Goal: Find specific page/section: Find specific page/section

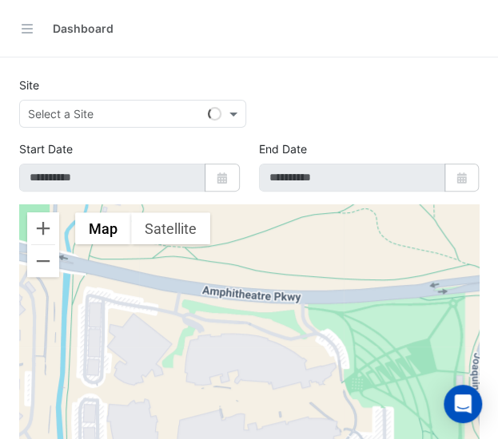
type input "**********"
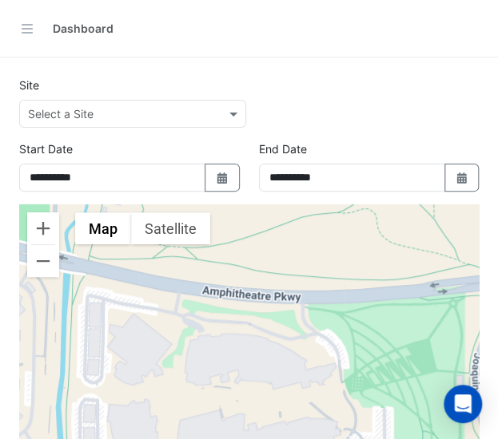
click at [104, 119] on input "text" at bounding box center [116, 114] width 177 height 17
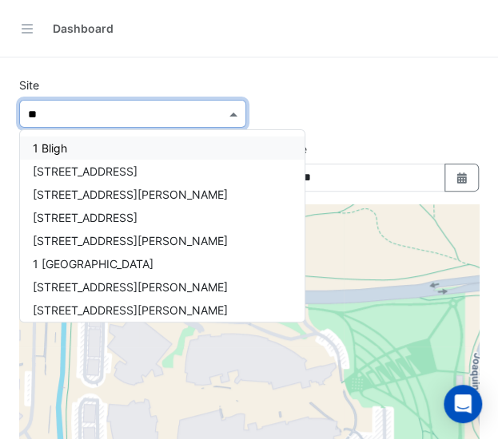
type input "***"
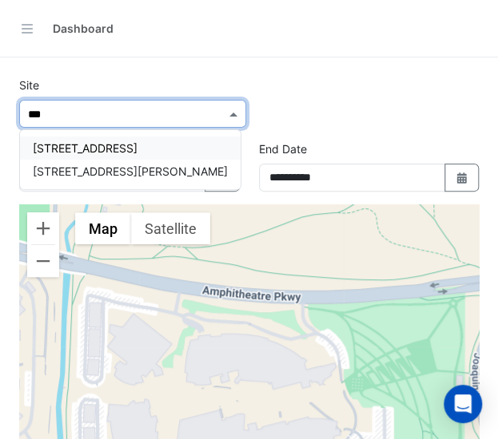
click at [121, 143] on span "[STREET_ADDRESS]" at bounding box center [85, 148] width 105 height 14
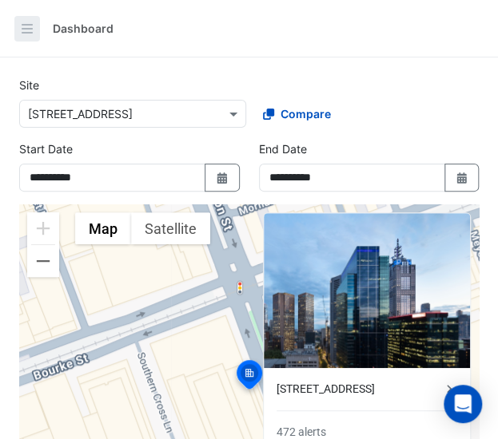
click at [22, 19] on button "button" at bounding box center [27, 29] width 26 height 26
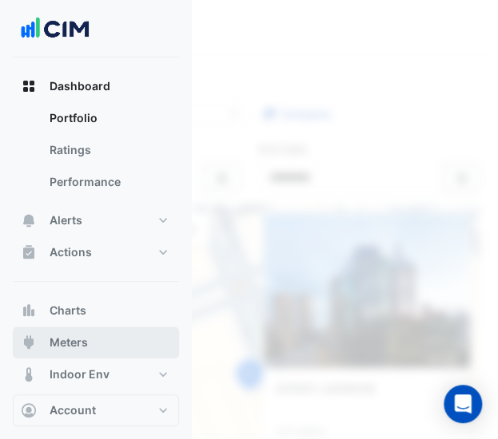
click at [120, 339] on button "Meters" at bounding box center [96, 343] width 166 height 32
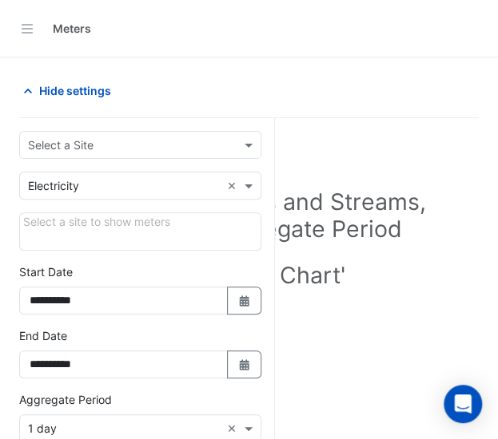
click at [209, 179] on input "text" at bounding box center [124, 186] width 192 height 17
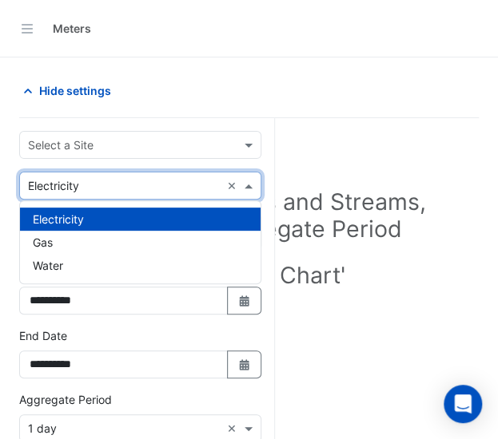
click at [388, 309] on div "Select Site, Meters and Streams, Dates and Aggregate Period Click 'Draw Chart'" at bounding box center [248, 242] width 459 height 210
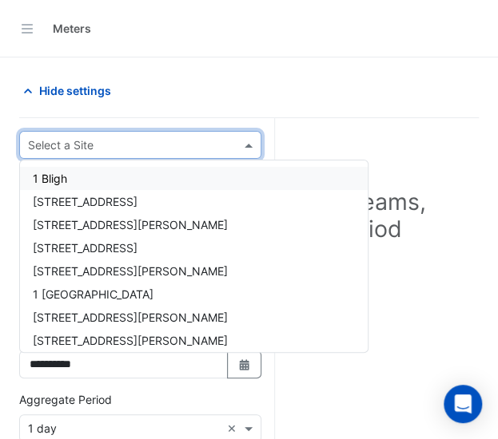
click at [189, 145] on input "text" at bounding box center [124, 145] width 192 height 17
type input "***"
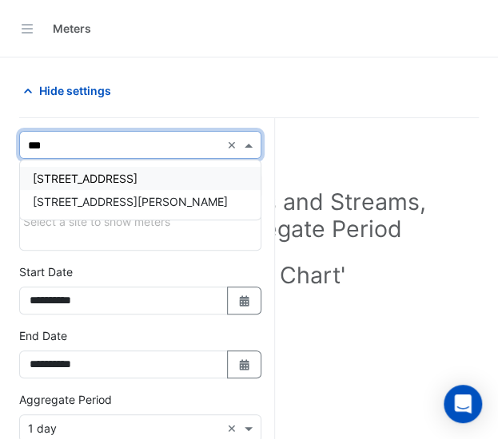
click at [225, 178] on div "[STREET_ADDRESS]" at bounding box center [140, 178] width 240 height 23
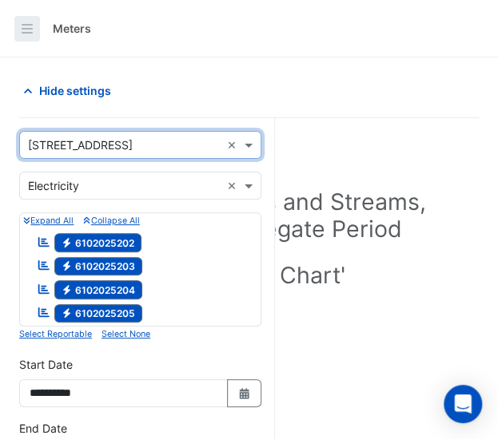
click at [26, 24] on icon "button" at bounding box center [27, 29] width 16 height 16
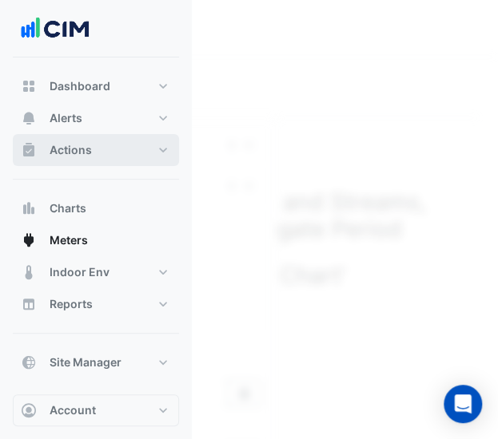
click at [91, 149] on button "Actions" at bounding box center [96, 150] width 166 height 32
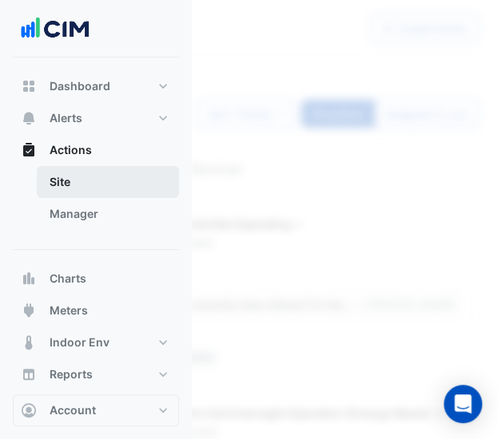
click at [109, 172] on link "Site" at bounding box center [108, 182] width 142 height 32
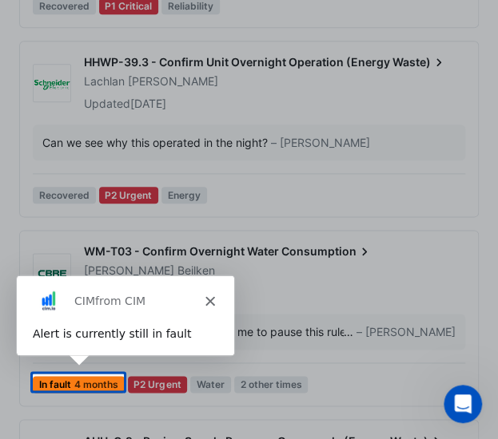
scroll to position [514, 0]
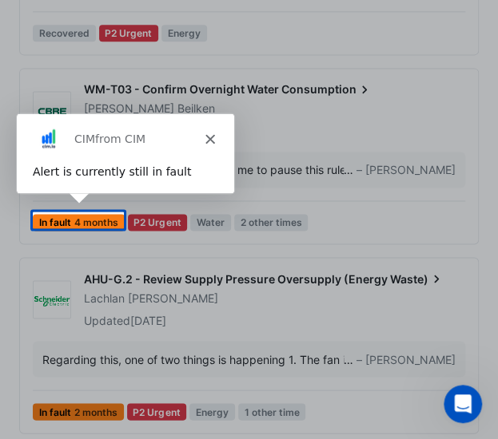
click at [308, 238] on div "Product tour overlay" at bounding box center [249, 219] width 498 height 439
click at [208, 144] on div "CIM from CIM" at bounding box center [124, 138] width 217 height 51
click at [212, 137] on icon "Close" at bounding box center [209, 138] width 10 height 10
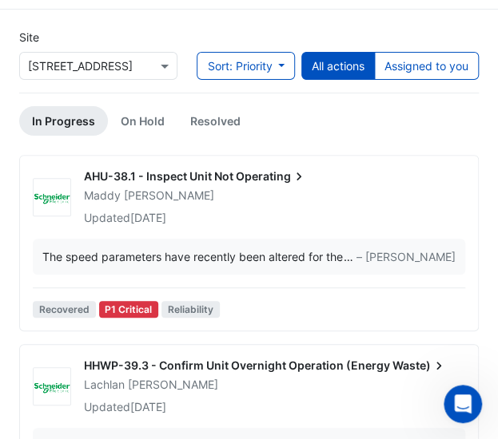
scroll to position [0, 0]
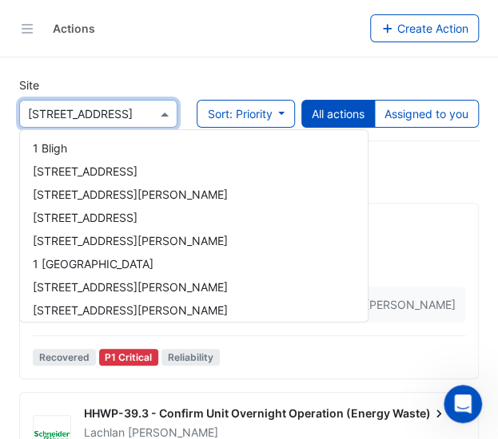
click at [147, 112] on div at bounding box center [98, 114] width 157 height 18
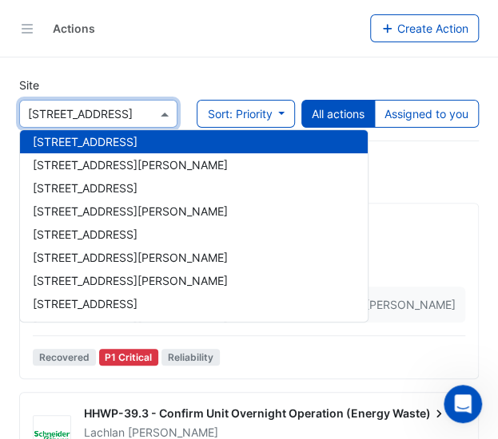
click at [150, 121] on div "Select a Site × [STREET_ADDRESS]" at bounding box center [88, 113] width 137 height 17
drag, startPoint x: 3, startPoint y: 10, endPoint x: 38, endPoint y: 35, distance: 42.3
click at [3, 10] on div "Actions Create Action" at bounding box center [249, 29] width 498 height 58
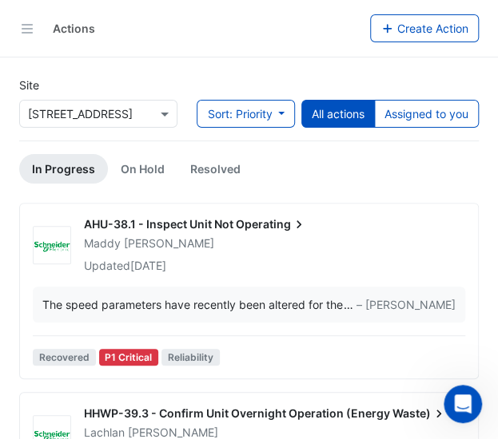
click at [55, 44] on div "Actions Create Action" at bounding box center [249, 29] width 498 height 58
click at [31, 33] on icon "button" at bounding box center [27, 29] width 11 height 10
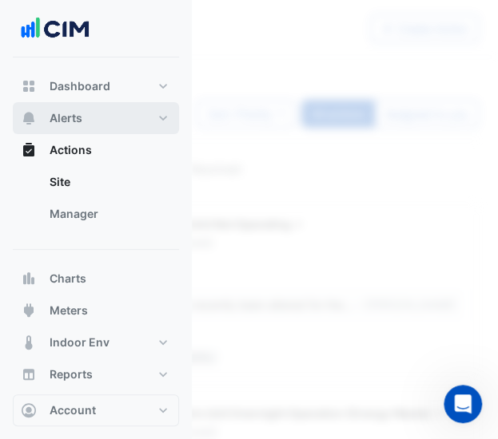
click at [127, 124] on button "Alerts" at bounding box center [96, 118] width 166 height 32
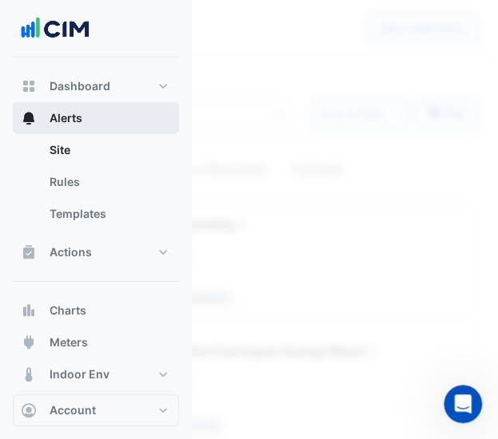
click at [125, 123] on button "Alerts" at bounding box center [96, 118] width 166 height 32
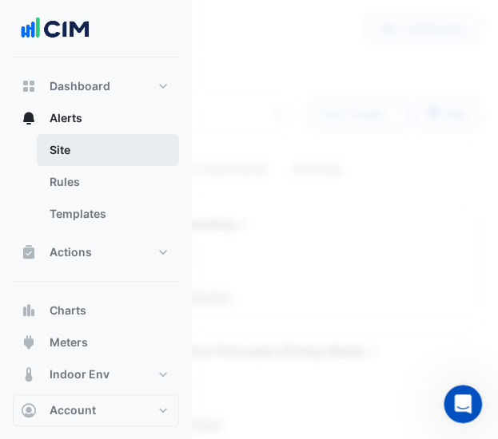
click at [123, 147] on link "Site" at bounding box center [108, 150] width 142 height 32
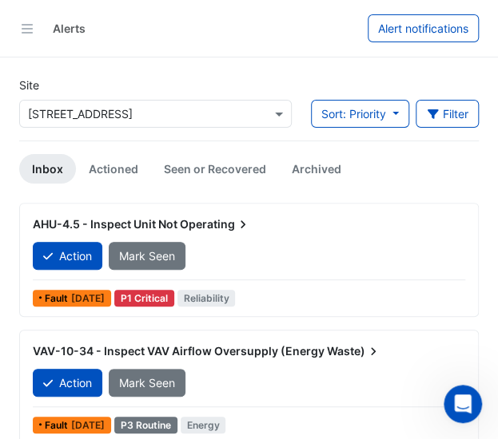
click at [189, 125] on div "Site Select a Site × [STREET_ADDRESS]" at bounding box center [156, 109] width 292 height 64
click at [177, 119] on input "text" at bounding box center [139, 114] width 223 height 17
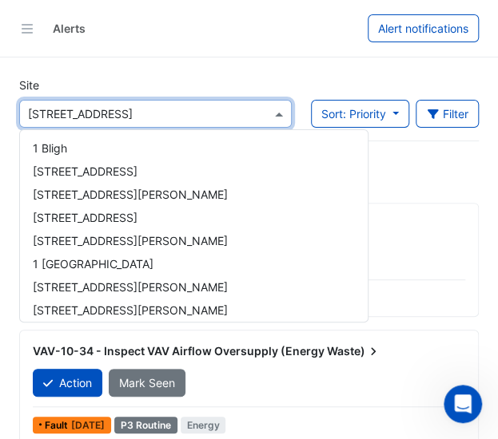
scroll to position [840, 0]
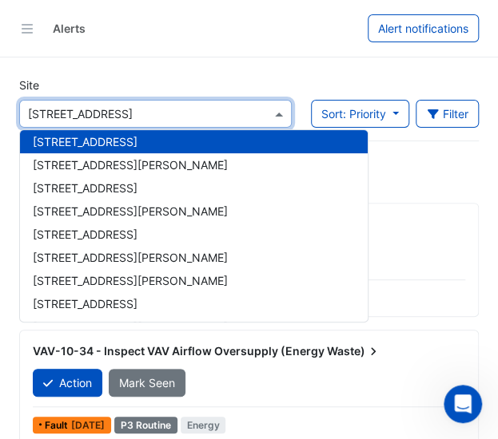
drag, startPoint x: 166, startPoint y: 116, endPoint x: 117, endPoint y: 31, distance: 97.7
click at [122, 31] on div "Alerts" at bounding box center [210, 28] width 315 height 28
